Goal: Task Accomplishment & Management: Manage account settings

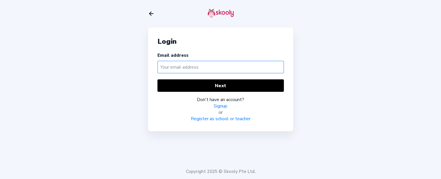
click at [178, 68] on input "text" at bounding box center [220, 67] width 126 height 12
type input "[EMAIL_ADDRESS][DOMAIN_NAME]"
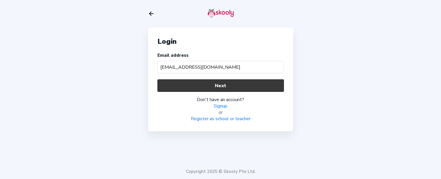
click at [217, 85] on button "Next" at bounding box center [220, 85] width 126 height 12
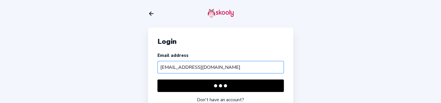
drag, startPoint x: 218, startPoint y: 66, endPoint x: 28, endPoint y: 79, distance: 190.2
click at [28, 79] on div "Login Email address barcatest@mailinator.com Next Don't have an account? Signup…" at bounding box center [220, 75] width 441 height 151
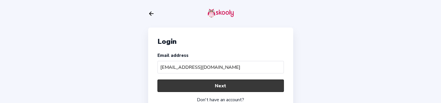
type input "[EMAIL_ADDRESS][DOMAIN_NAME]"
click at [196, 84] on button "Next" at bounding box center [220, 85] width 126 height 12
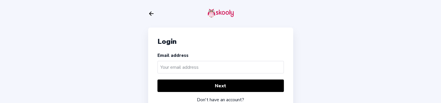
click at [178, 63] on input "text" at bounding box center [220, 67] width 126 height 12
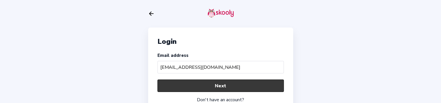
type input "[EMAIL_ADDRESS][DOMAIN_NAME]"
click at [198, 85] on button "Next" at bounding box center [220, 85] width 126 height 12
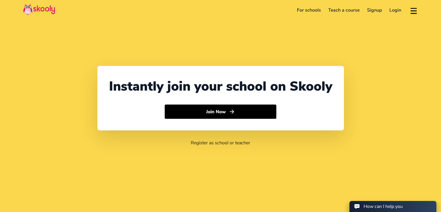
select select "91"
select select "[GEOGRAPHIC_DATA]"
select select "[GEOGRAPHIC_DATA]/[GEOGRAPHIC_DATA]"
click at [391, 11] on link "Login" at bounding box center [394, 10] width 19 height 9
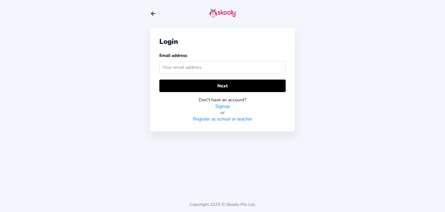
click at [181, 66] on input "text" at bounding box center [222, 67] width 126 height 12
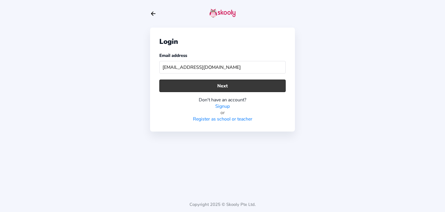
type input "[EMAIL_ADDRESS][DOMAIN_NAME]"
click at [201, 84] on button "Next" at bounding box center [222, 85] width 126 height 12
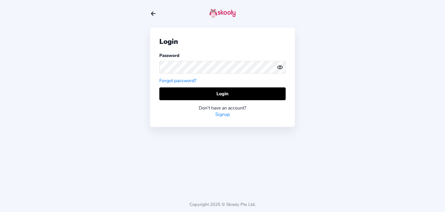
click at [207, 86] on div "Login Password Forgot password? Login Don't have an account? Signup" at bounding box center [222, 77] width 145 height 99
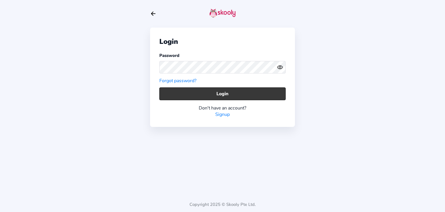
click at [209, 93] on button "Login" at bounding box center [222, 93] width 126 height 12
